Goal: Task Accomplishment & Management: Manage account settings

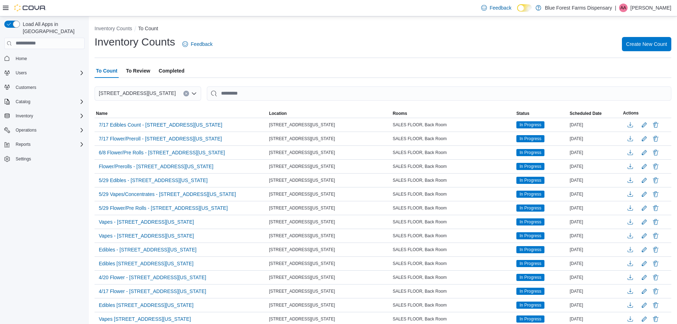
click at [141, 67] on span "To Review" at bounding box center [138, 71] width 24 height 14
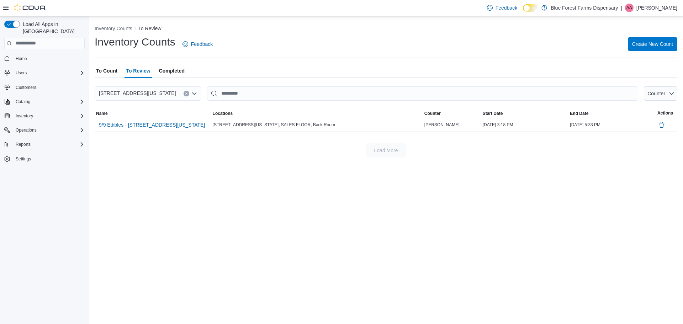
click at [171, 72] on span "Completed" at bounding box center [172, 71] width 26 height 14
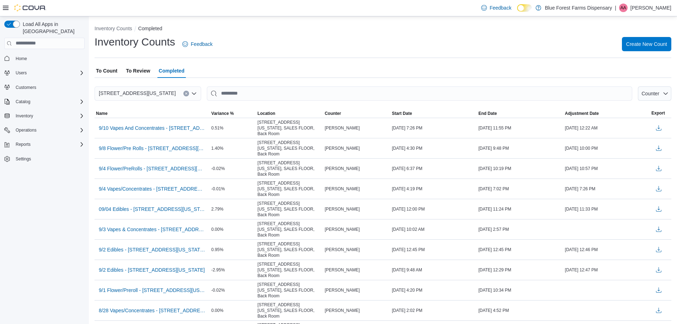
click at [98, 68] on span "To Count" at bounding box center [106, 71] width 21 height 14
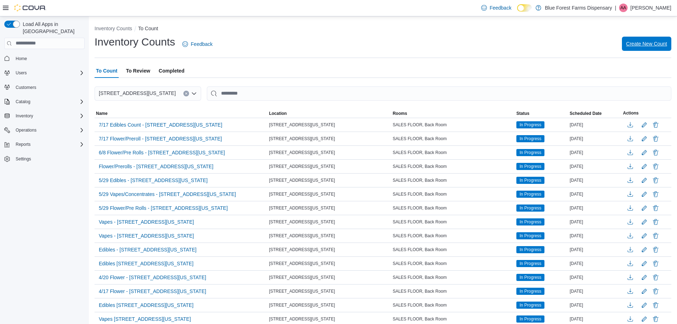
drag, startPoint x: 637, startPoint y: 52, endPoint x: 637, endPoint y: 47, distance: 5.0
click at [637, 51] on div "Inventory Counts Feedback Create New Count" at bounding box center [383, 44] width 577 height 18
click at [637, 46] on span "Create New Count" at bounding box center [646, 43] width 41 height 7
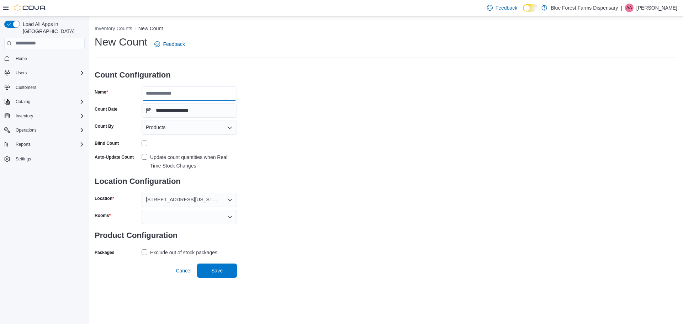
drag, startPoint x: 165, startPoint y: 86, endPoint x: 164, endPoint y: 78, distance: 8.2
click at [165, 86] on input "Name" at bounding box center [188, 93] width 95 height 14
type input "**********"
click at [154, 126] on span "Products" at bounding box center [156, 127] width 20 height 9
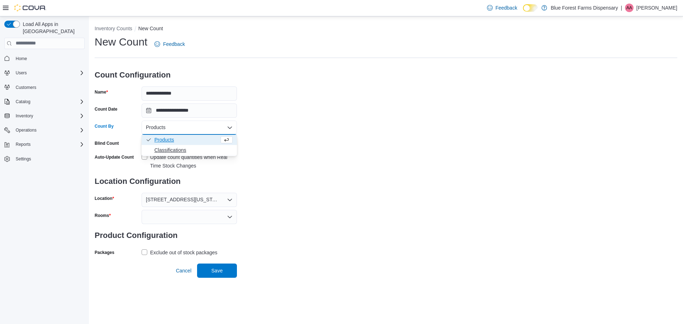
click at [162, 146] on button "Classifications" at bounding box center [188, 150] width 95 height 10
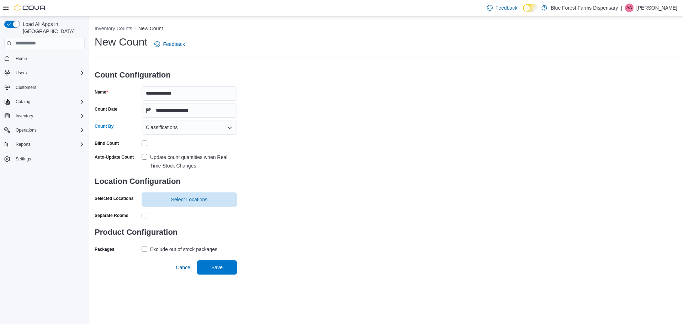
click at [179, 202] on span "Select Locations" at bounding box center [189, 199] width 37 height 7
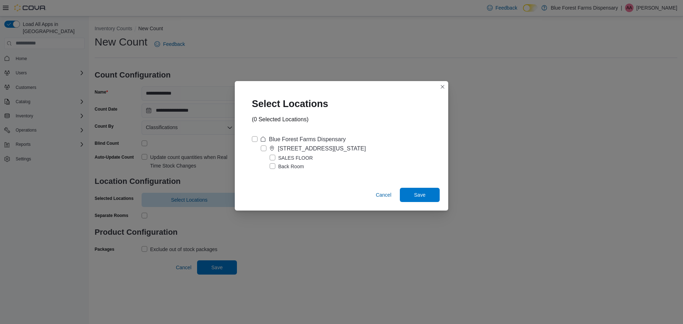
click at [253, 139] on label "Blue Forest Farms Dispensary" at bounding box center [299, 139] width 94 height 9
click at [415, 197] on span "Save" at bounding box center [419, 194] width 11 height 7
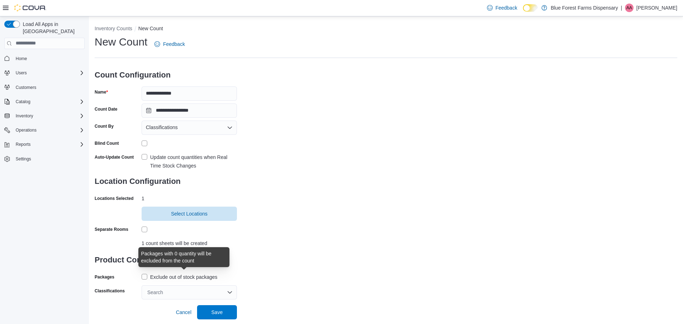
click at [186, 276] on div "Exclude out of stock packages" at bounding box center [183, 277] width 67 height 9
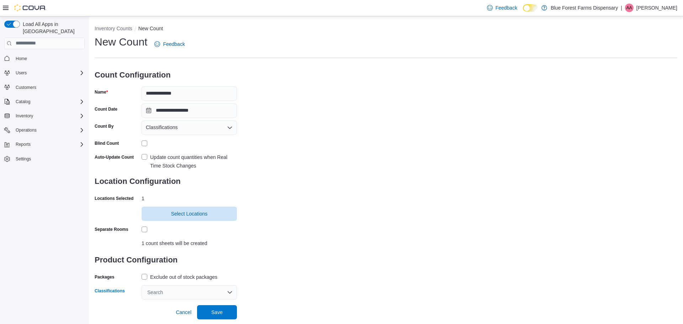
click at [175, 289] on div "Search" at bounding box center [188, 292] width 95 height 14
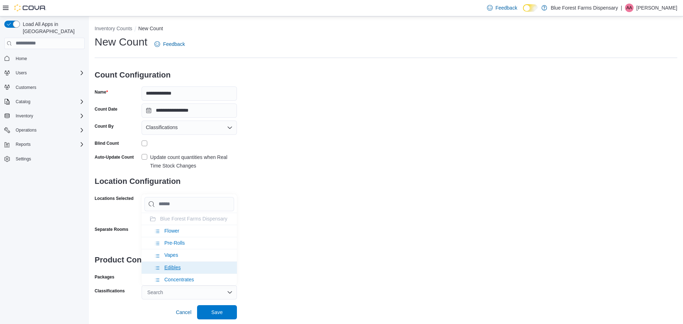
click at [178, 270] on span "Edibles" at bounding box center [172, 267] width 16 height 6
click at [307, 262] on div "**********" at bounding box center [386, 167] width 582 height 264
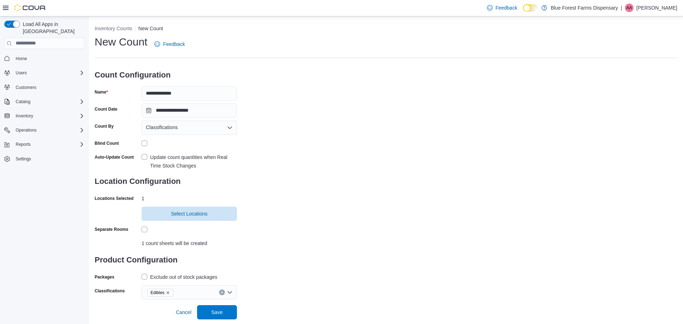
click at [145, 154] on label "Update count quantities when Real Time Stock Changes" at bounding box center [188, 161] width 95 height 17
click at [218, 310] on span "Save" at bounding box center [216, 311] width 11 height 7
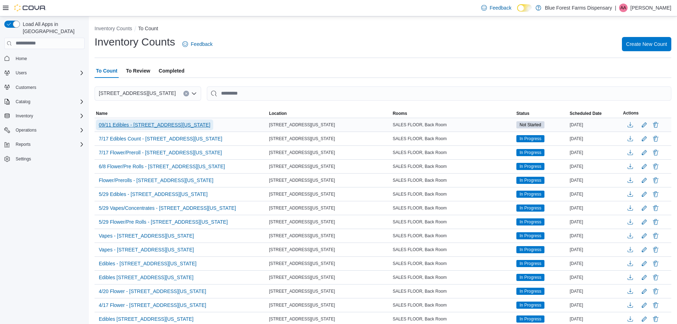
click at [162, 127] on span "09/11 Edibles - [STREET_ADDRESS][US_STATE]" at bounding box center [155, 124] width 112 height 7
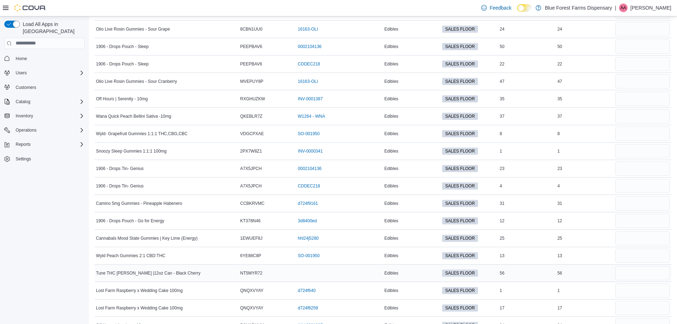
scroll to position [1201, 0]
